Goal: Information Seeking & Learning: Learn about a topic

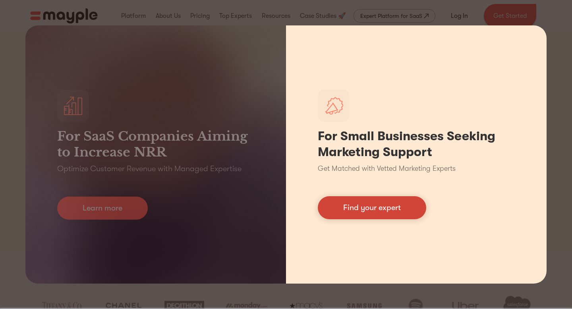
click at [391, 217] on link "Find your expert" at bounding box center [372, 207] width 108 height 23
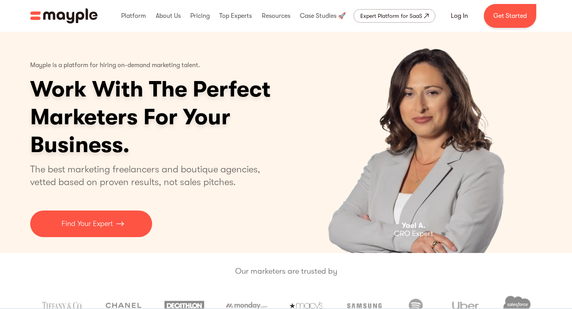
click at [94, 14] on img "home" at bounding box center [64, 15] width 68 height 15
click at [83, 14] on img "home" at bounding box center [64, 15] width 68 height 15
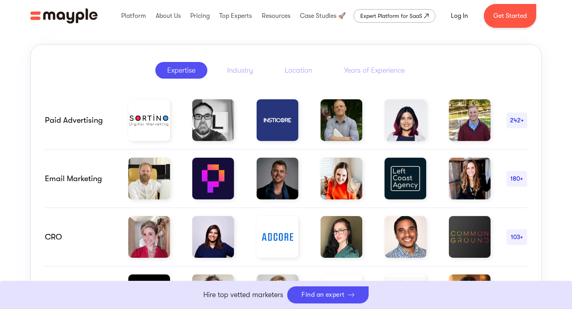
scroll to position [368, 0]
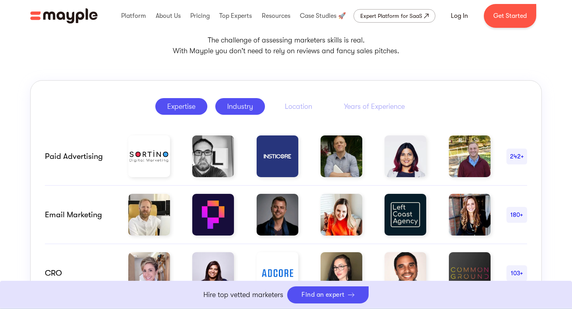
click at [240, 105] on div "Industry" at bounding box center [240, 107] width 26 height 10
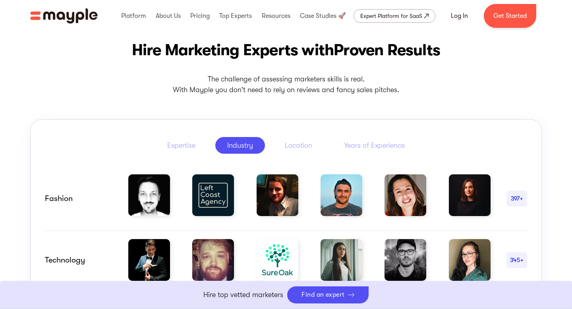
scroll to position [320, 0]
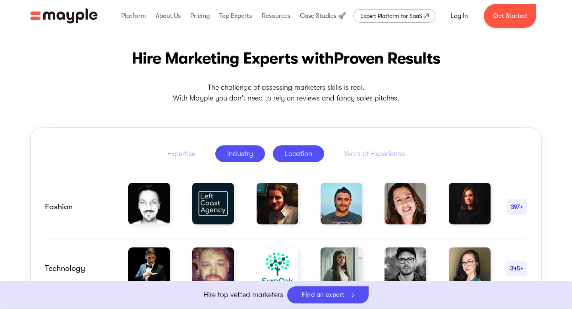
click at [304, 153] on div "Location" at bounding box center [298, 154] width 27 height 10
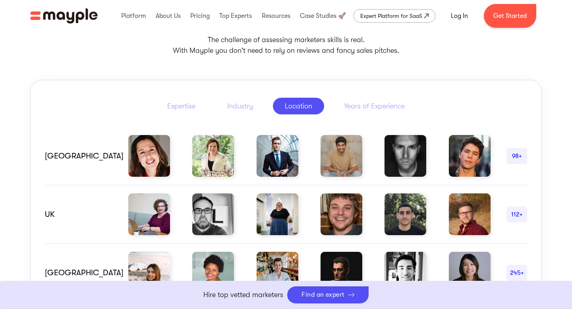
scroll to position [366, 0]
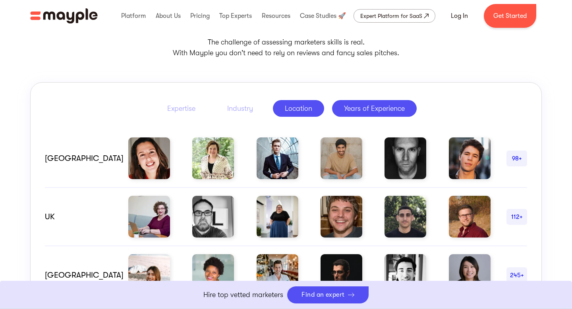
click at [363, 111] on div "Years of Experience" at bounding box center [374, 109] width 61 height 10
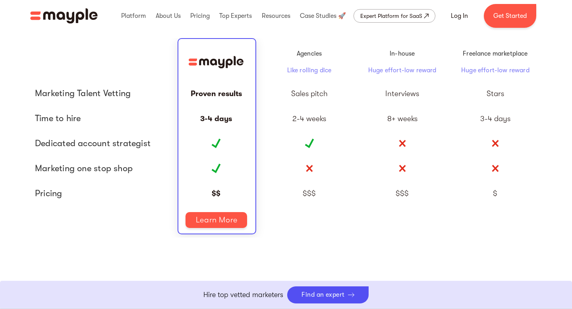
scroll to position [1739, 0]
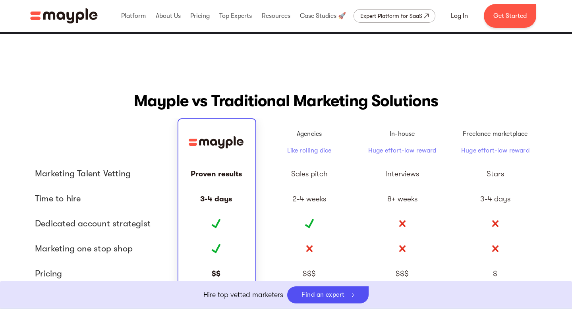
click at [312, 142] on div "Agencies Like rolling dice" at bounding box center [309, 143] width 45 height 26
click at [322, 192] on div "2-4 weeks" at bounding box center [309, 198] width 93 height 25
click at [319, 168] on div "Sales pitch" at bounding box center [309, 173] width 93 height 25
click at [327, 163] on div "Sales pitch" at bounding box center [309, 173] width 93 height 25
click at [384, 157] on div "In-house Huge effort-low reward" at bounding box center [402, 142] width 93 height 39
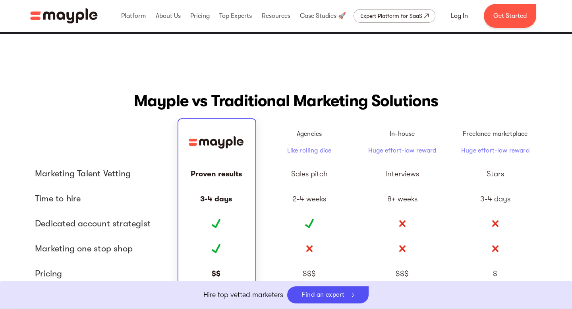
click at [485, 159] on div "Freelance marketplace Huge effort-low reward" at bounding box center [495, 142] width 93 height 39
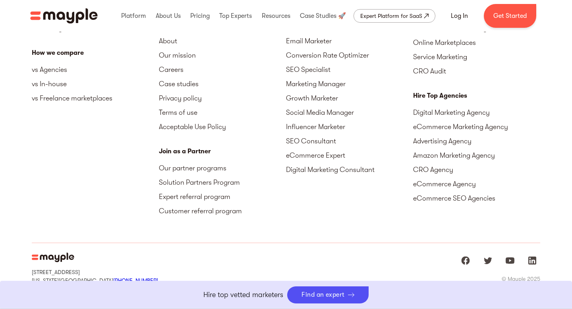
scroll to position [3607, 0]
